Goal: Navigation & Orientation: Find specific page/section

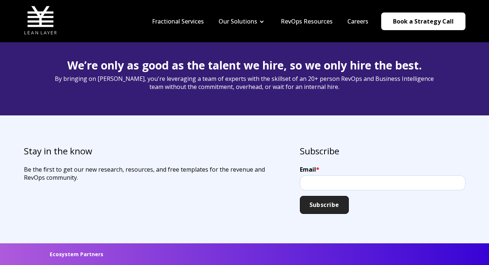
scroll to position [1776, 0]
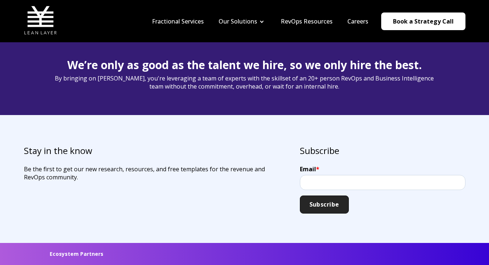
click at [296, 16] on nav "Fractional Services Our Solutions Revenue Tech Revenue Analytics Revenue Strate…" at bounding box center [305, 21] width 321 height 35
click at [296, 19] on link "RevOps Resources" at bounding box center [307, 21] width 52 height 8
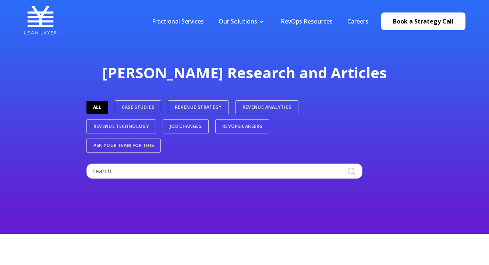
click at [174, 27] on nav "Fractional Services Our Solutions Revenue Tech Revenue Analytics Revenue Strate…" at bounding box center [305, 21] width 321 height 35
click at [174, 22] on link "Fractional Services" at bounding box center [178, 21] width 52 height 8
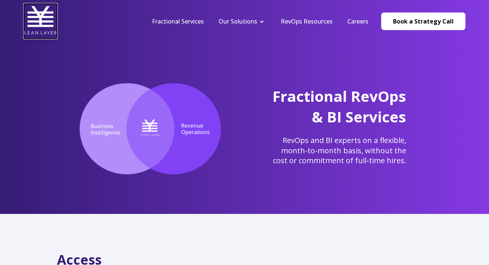
click at [45, 28] on img at bounding box center [40, 20] width 33 height 33
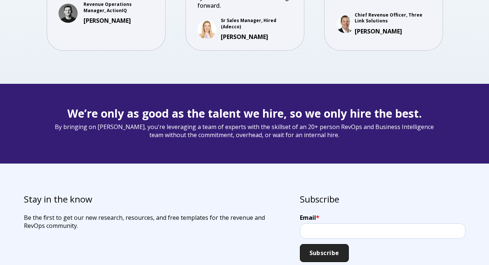
scroll to position [1732, 0]
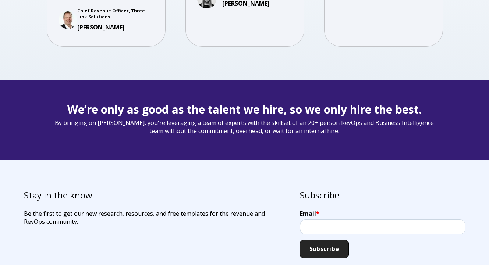
click at [158, 109] on span "We’re only as good as the talent we hire, so we only hire the best." at bounding box center [244, 109] width 355 height 15
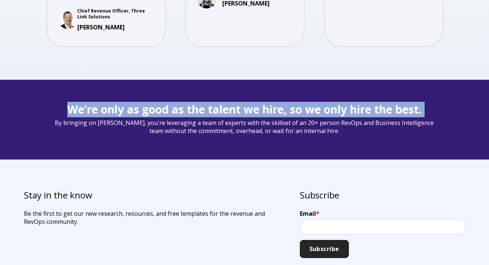
click at [158, 109] on span "We’re only as good as the talent we hire, so we only hire the best." at bounding box center [244, 109] width 355 height 15
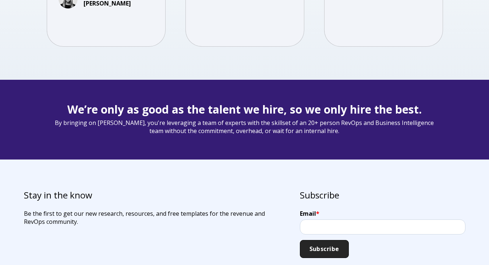
click at [158, 109] on span "We’re only as good as the talent we hire, so we only hire the best." at bounding box center [244, 109] width 355 height 15
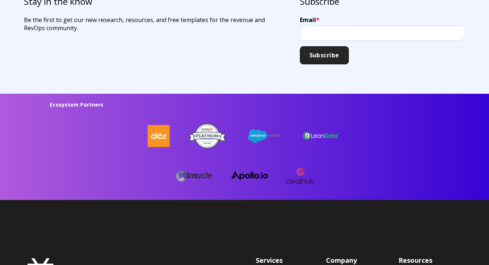
scroll to position [1960, 0]
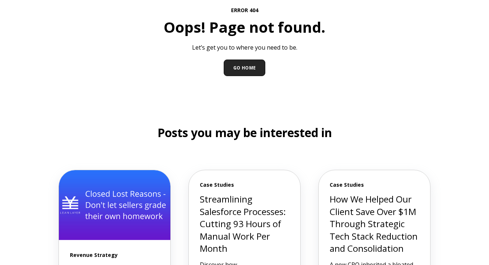
scroll to position [104, 0]
